Goal: Find specific page/section: Find specific page/section

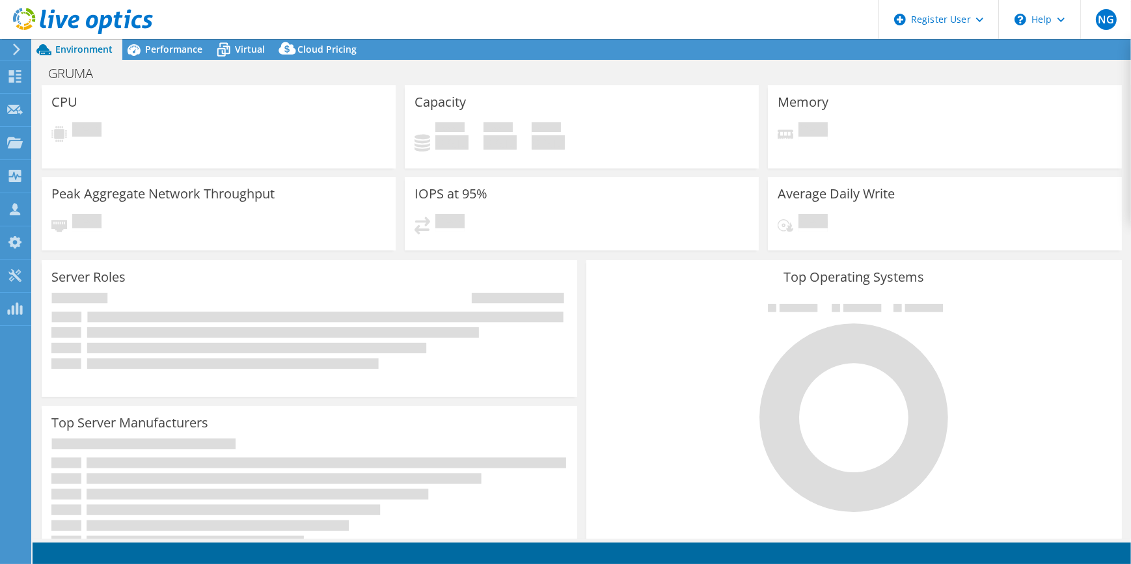
select select "USWest"
select select "USD"
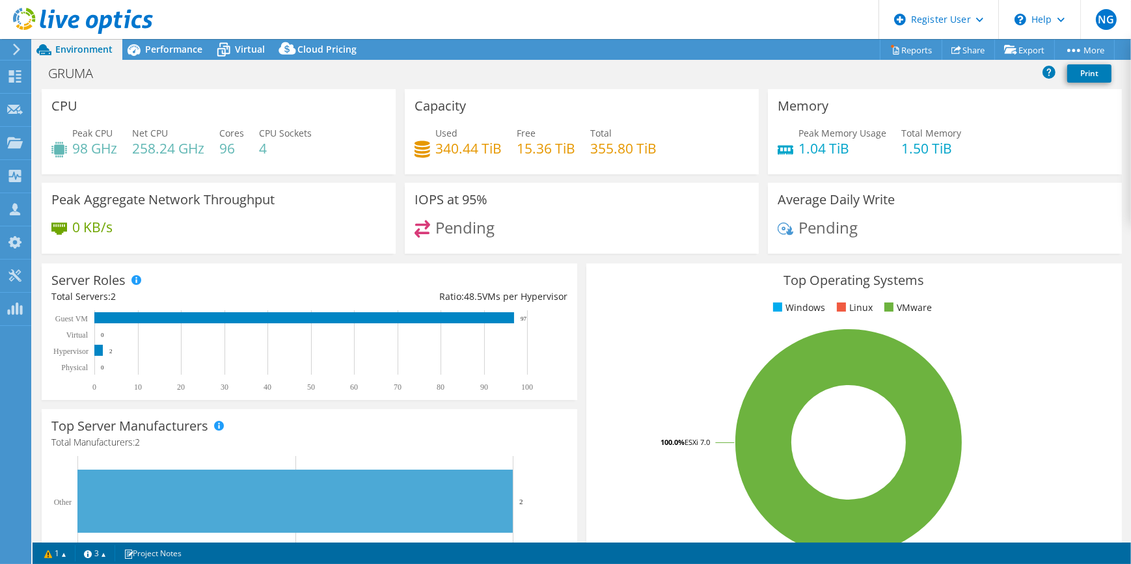
click at [16, 48] on icon at bounding box center [17, 50] width 10 height 12
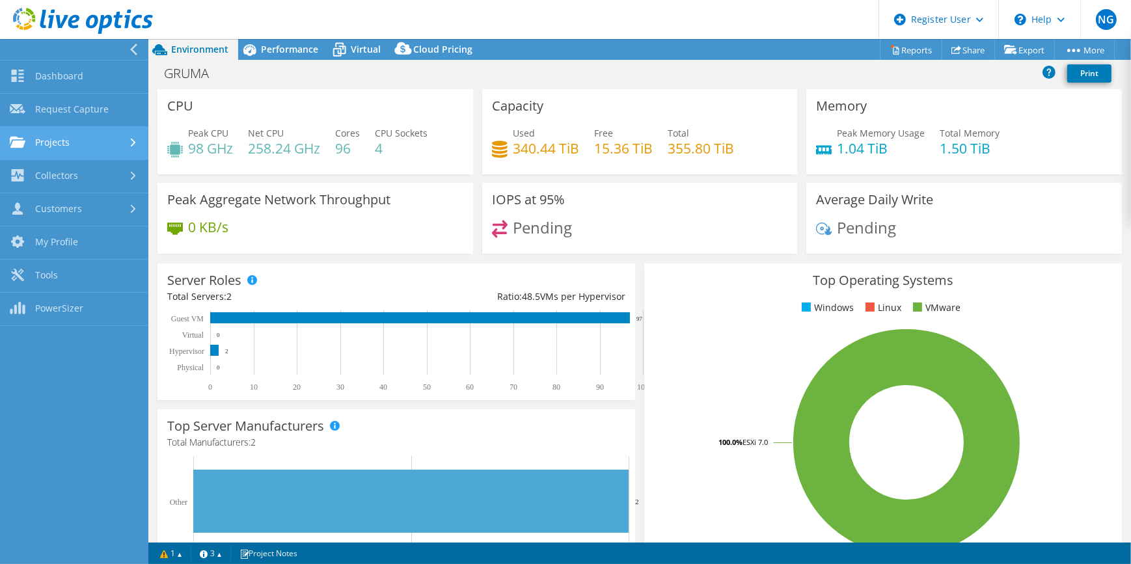
click at [65, 130] on link "Projects" at bounding box center [74, 143] width 148 height 33
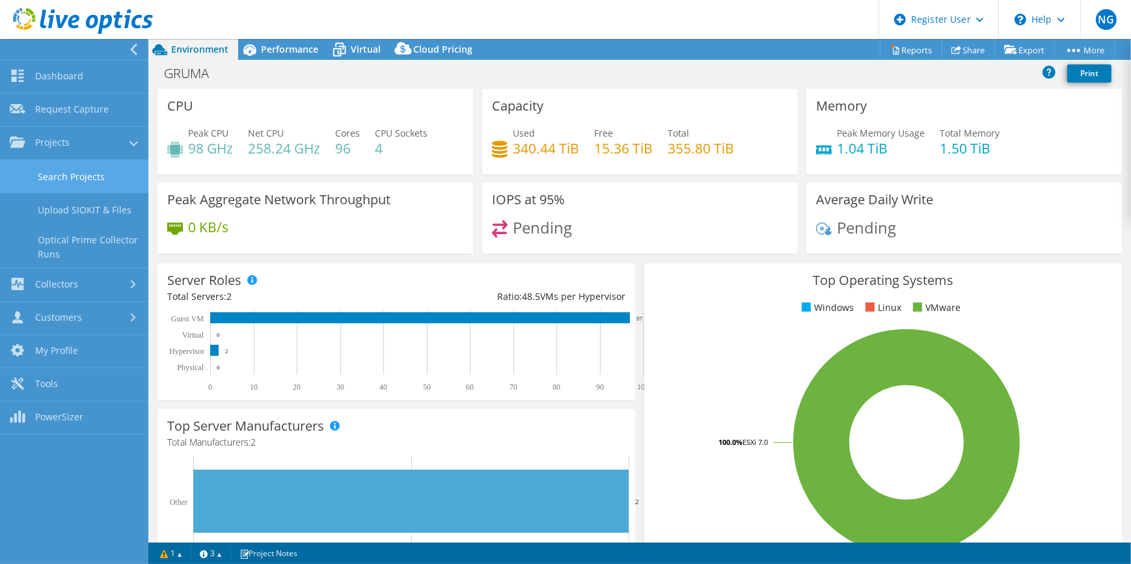
click at [85, 179] on link "Search Projects" at bounding box center [74, 176] width 148 height 33
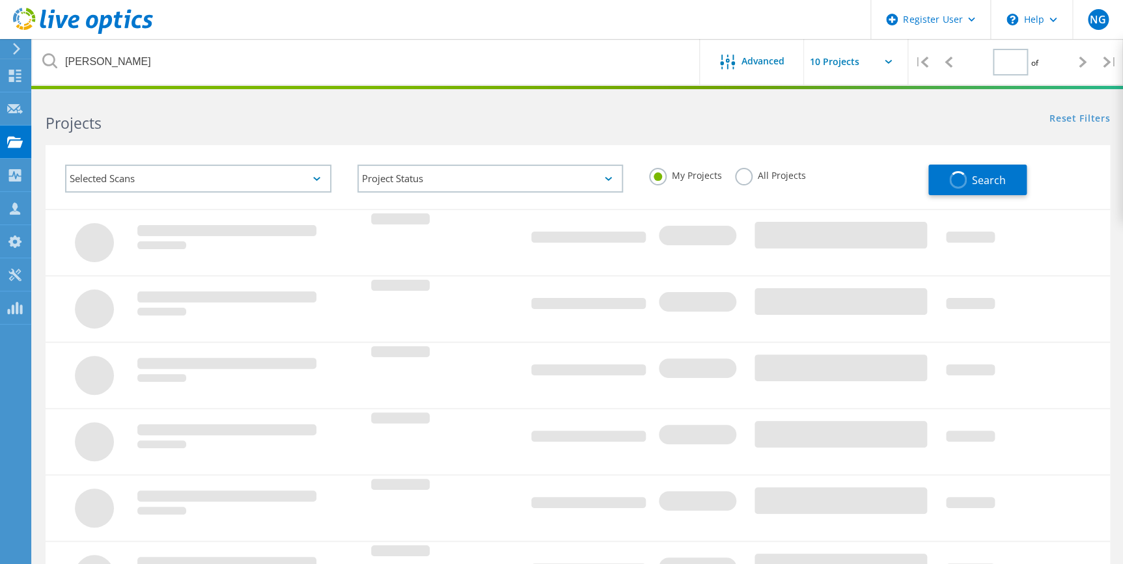
type input "1"
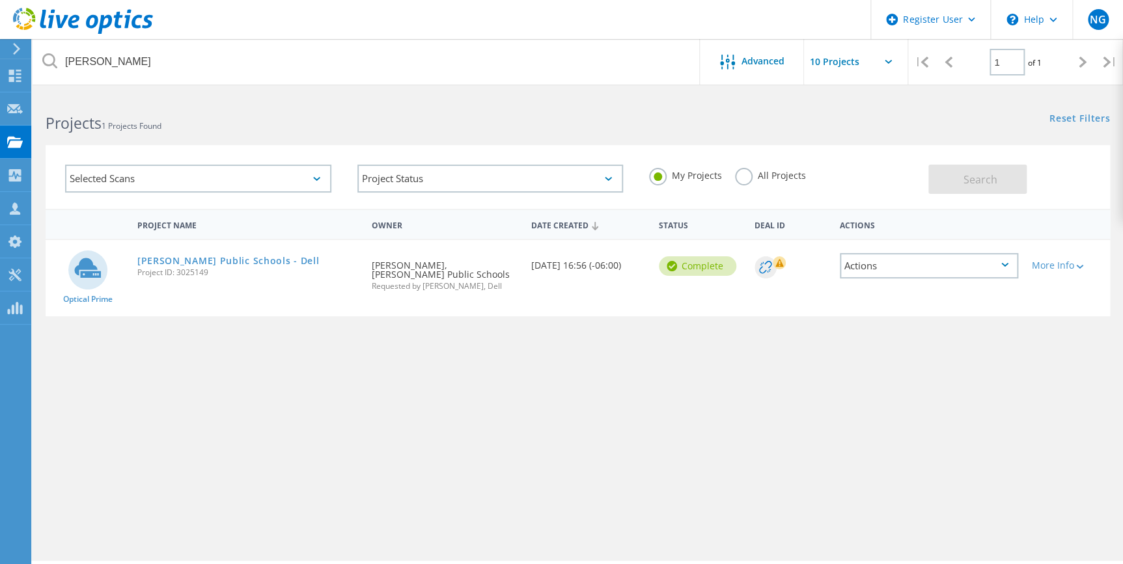
click at [754, 180] on div "All Projects" at bounding box center [770, 177] width 71 height 19
click at [790, 177] on label "All Projects" at bounding box center [770, 174] width 71 height 12
click at [0, 0] on input "All Projects" at bounding box center [0, 0] width 0 height 0
click at [1016, 174] on button "Search" at bounding box center [977, 179] width 98 height 29
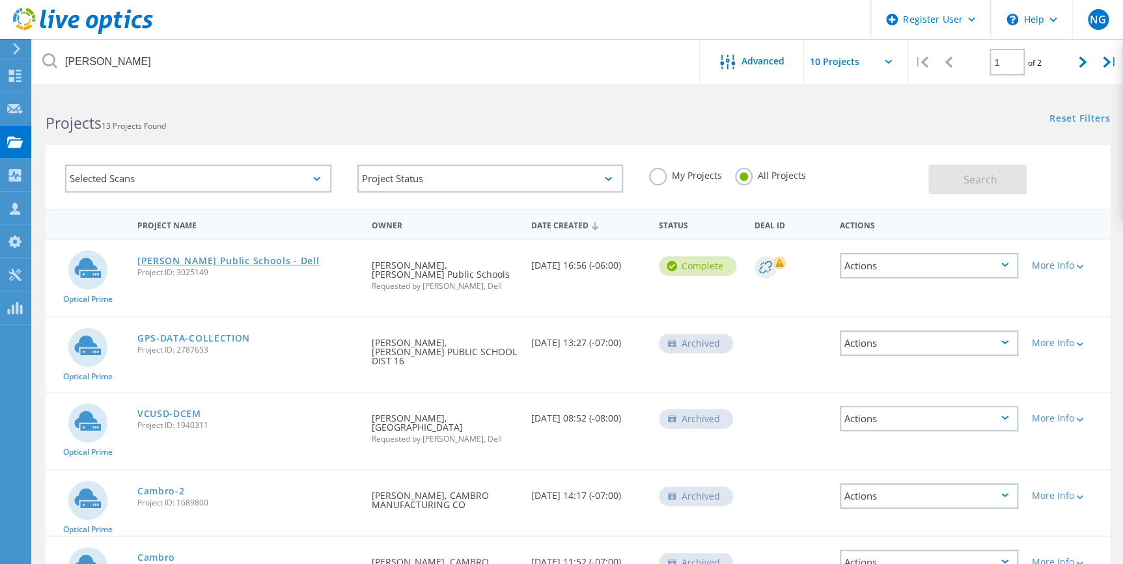
click at [202, 265] on link "[PERSON_NAME] Public Schools - Dell" at bounding box center [228, 260] width 182 height 9
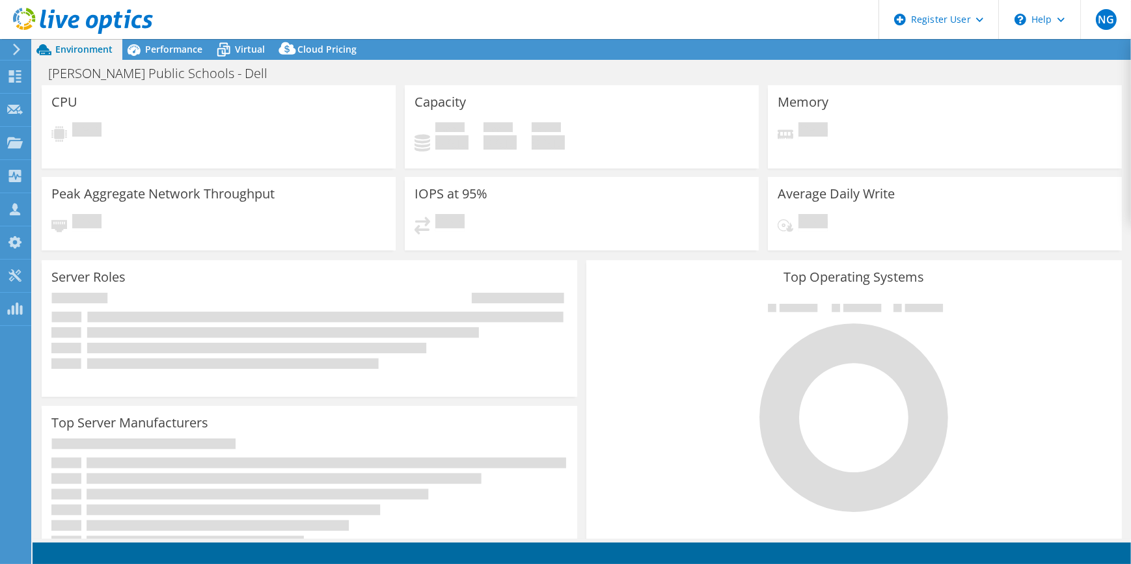
select select "USD"
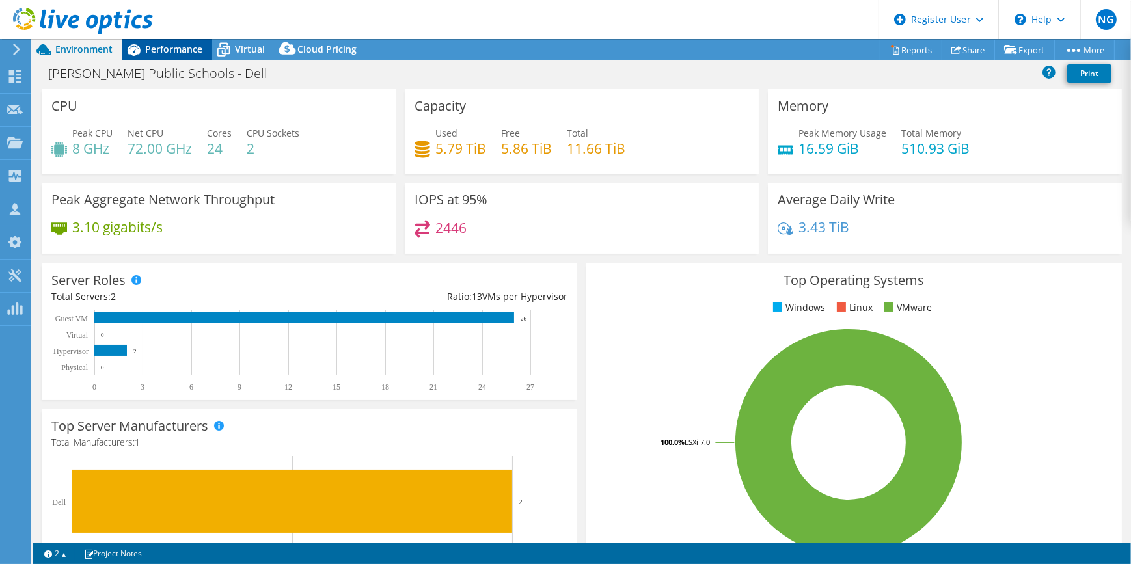
click at [184, 50] on span "Performance" at bounding box center [173, 49] width 57 height 12
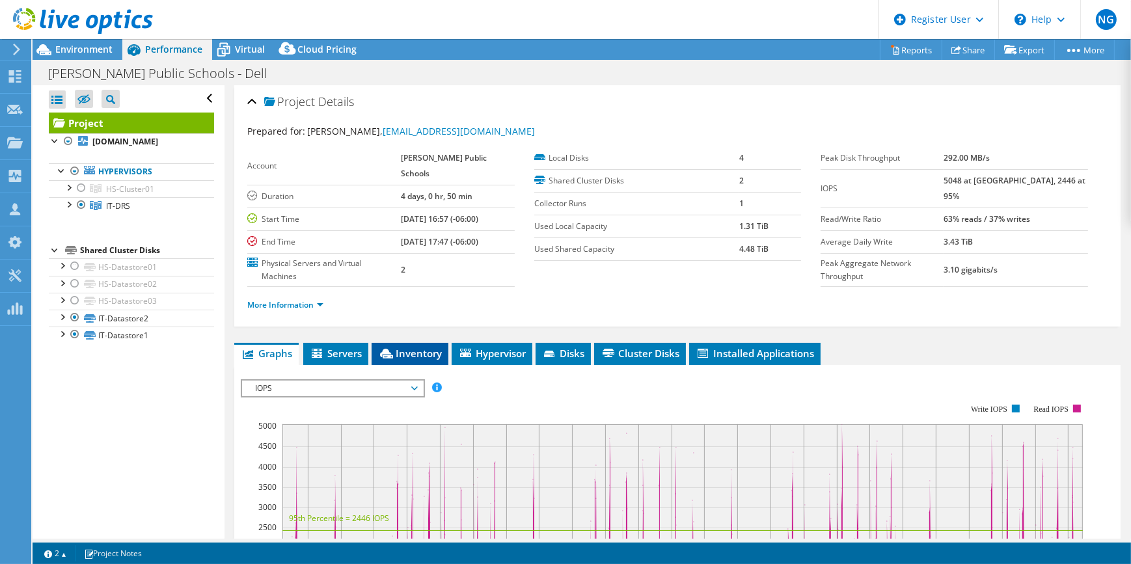
click at [434, 347] on span "Inventory" at bounding box center [410, 353] width 64 height 13
